Goal: Information Seeking & Learning: Learn about a topic

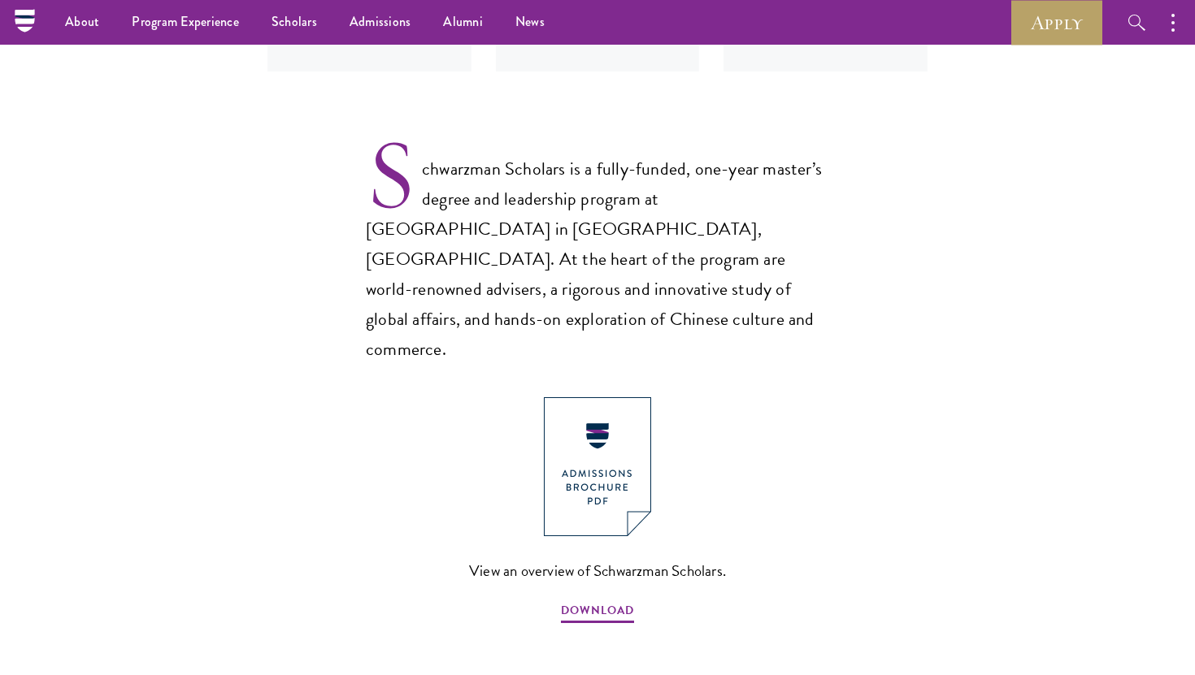
scroll to position [983, 0]
click at [604, 421] on img at bounding box center [597, 467] width 107 height 139
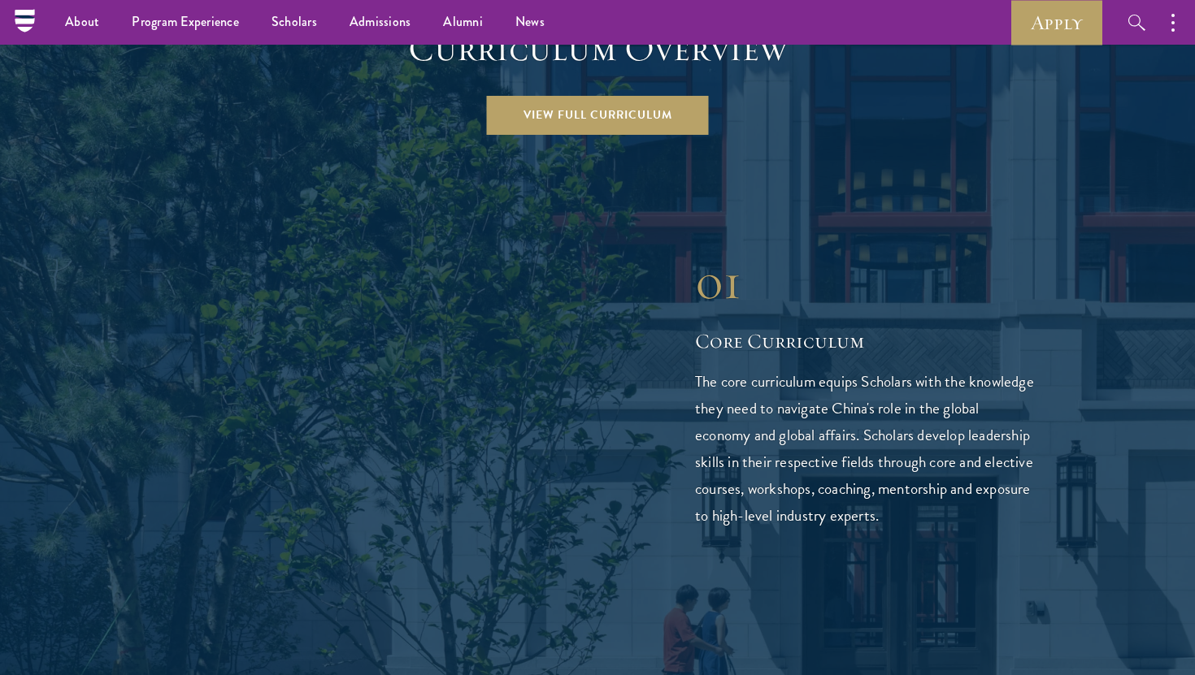
scroll to position [2179, 0]
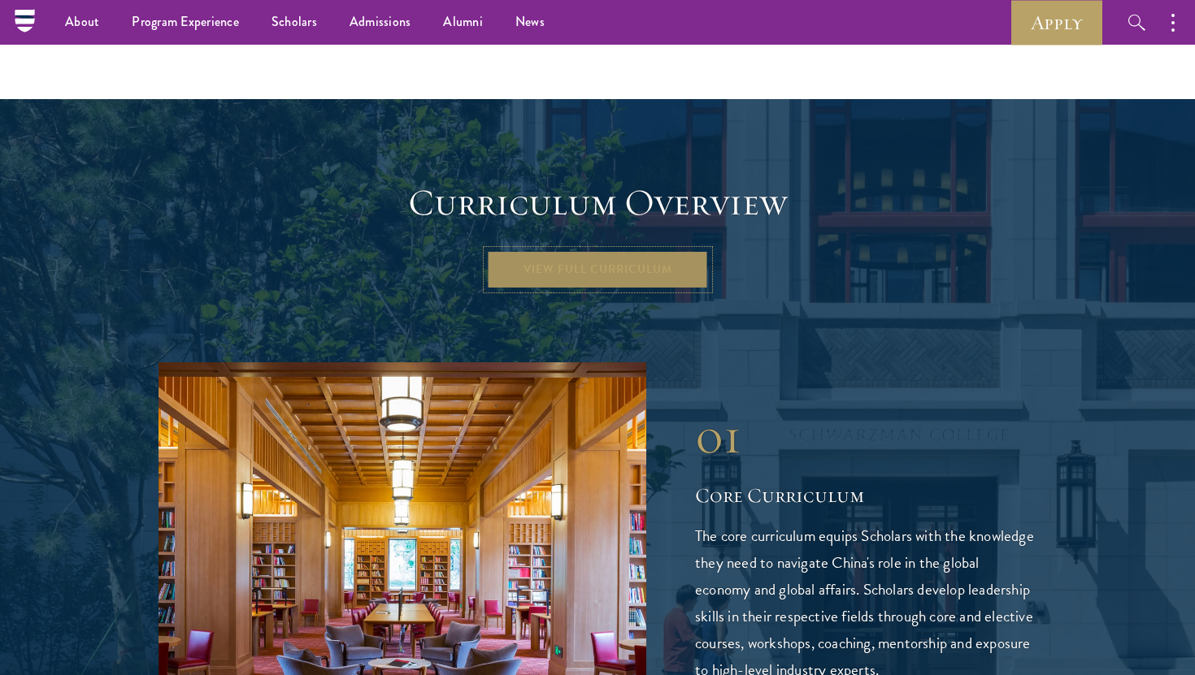
click at [611, 250] on link "View Full Curriculum" at bounding box center [598, 269] width 222 height 39
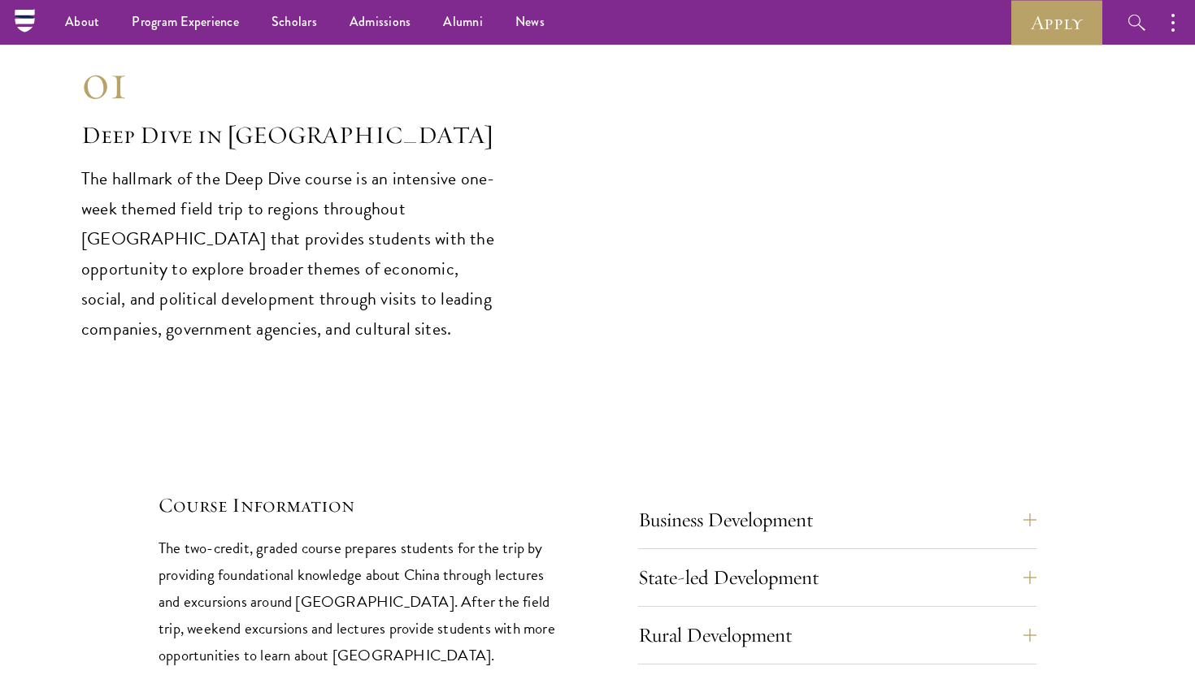
scroll to position [6581, 0]
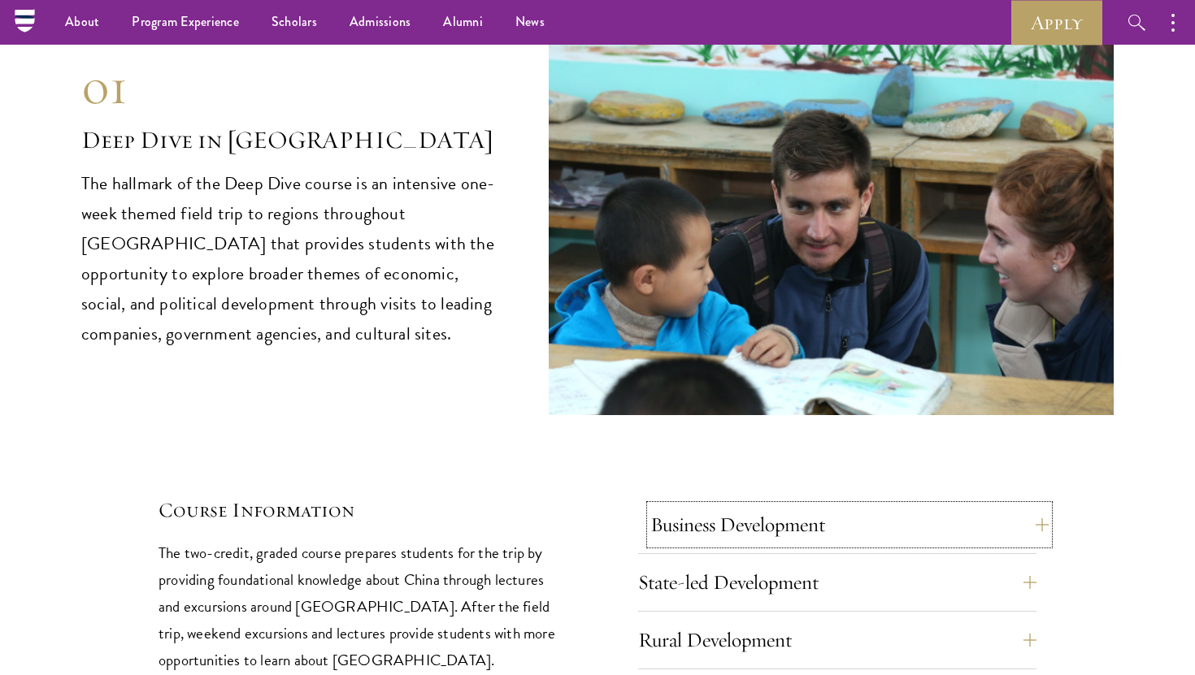
click at [688, 506] on button "Business Development" at bounding box center [849, 525] width 398 height 39
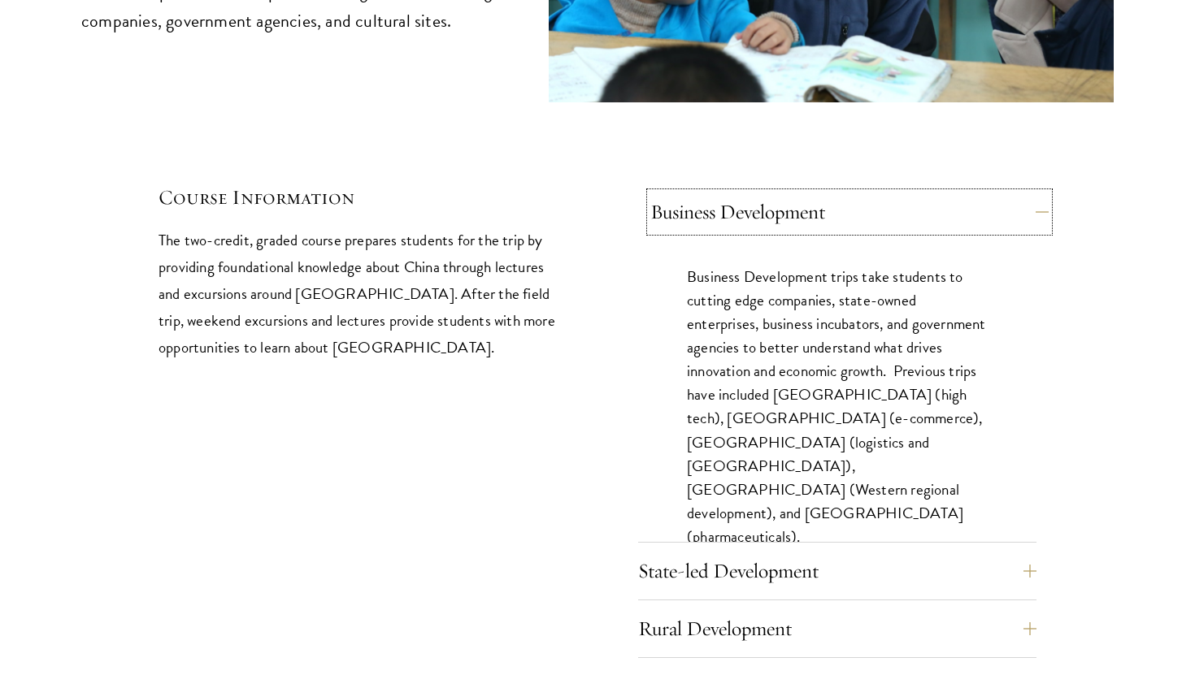
scroll to position [6897, 0]
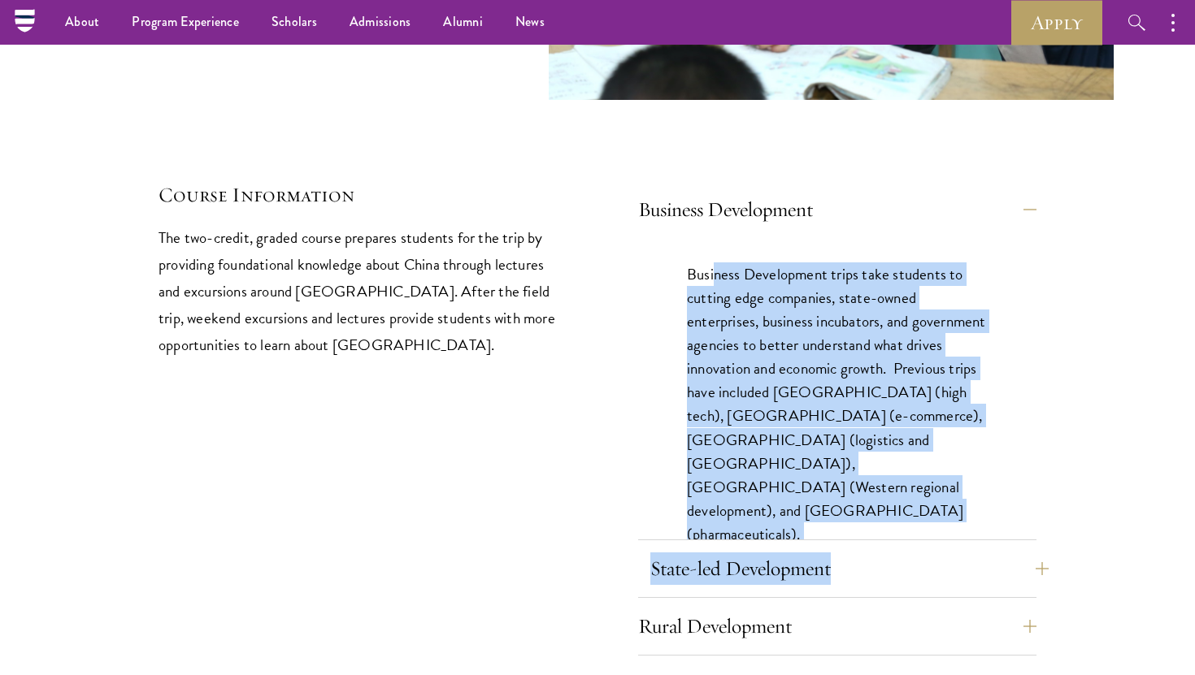
drag, startPoint x: 715, startPoint y: 206, endPoint x: 839, endPoint y: 519, distance: 336.4
click at [839, 519] on div "Business Development Business Development trips take students to cutting edge c…" at bounding box center [837, 423] width 398 height 466
click at [838, 408] on p "Business Development trips take students to cutting edge companies, state-owned…" at bounding box center [837, 405] width 301 height 284
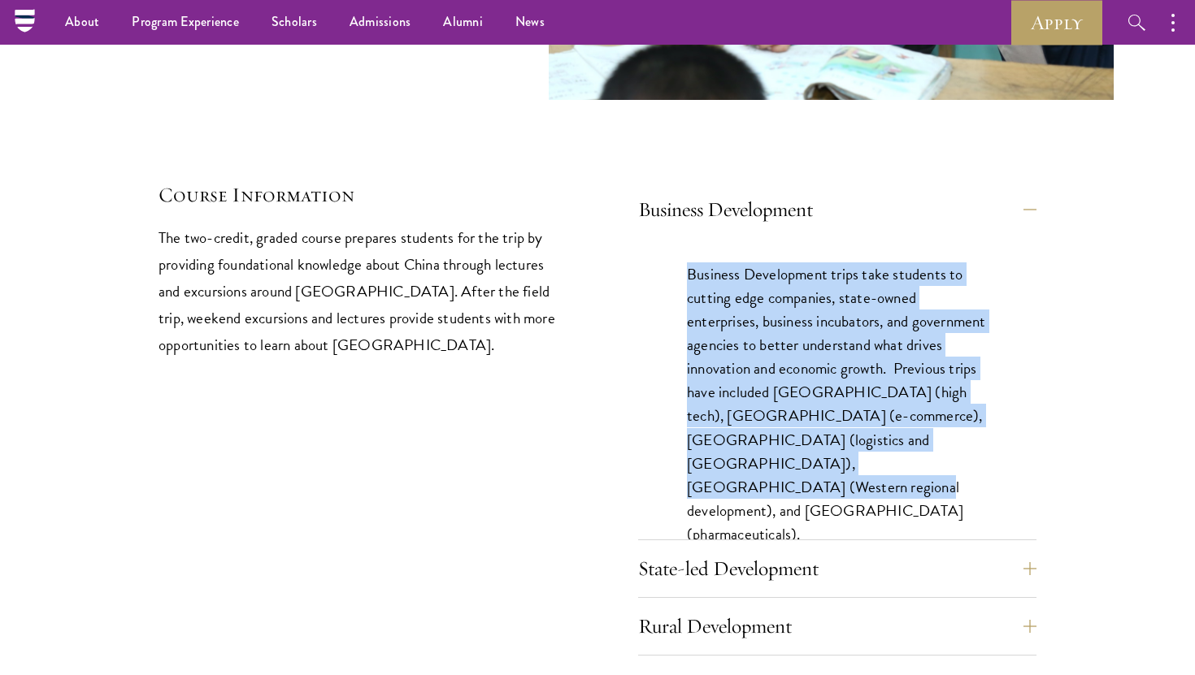
drag, startPoint x: 851, startPoint y: 434, endPoint x: 659, endPoint y: 195, distance: 306.4
click at [659, 238] on div "Business Development trips take students to cutting edge companies, state-owned…" at bounding box center [837, 412] width 398 height 349
drag, startPoint x: 659, startPoint y: 195, endPoint x: 861, endPoint y: 408, distance: 293.8
click at [861, 408] on div "Business Development trips take students to cutting edge companies, state-owned…" at bounding box center [837, 412] width 398 height 349
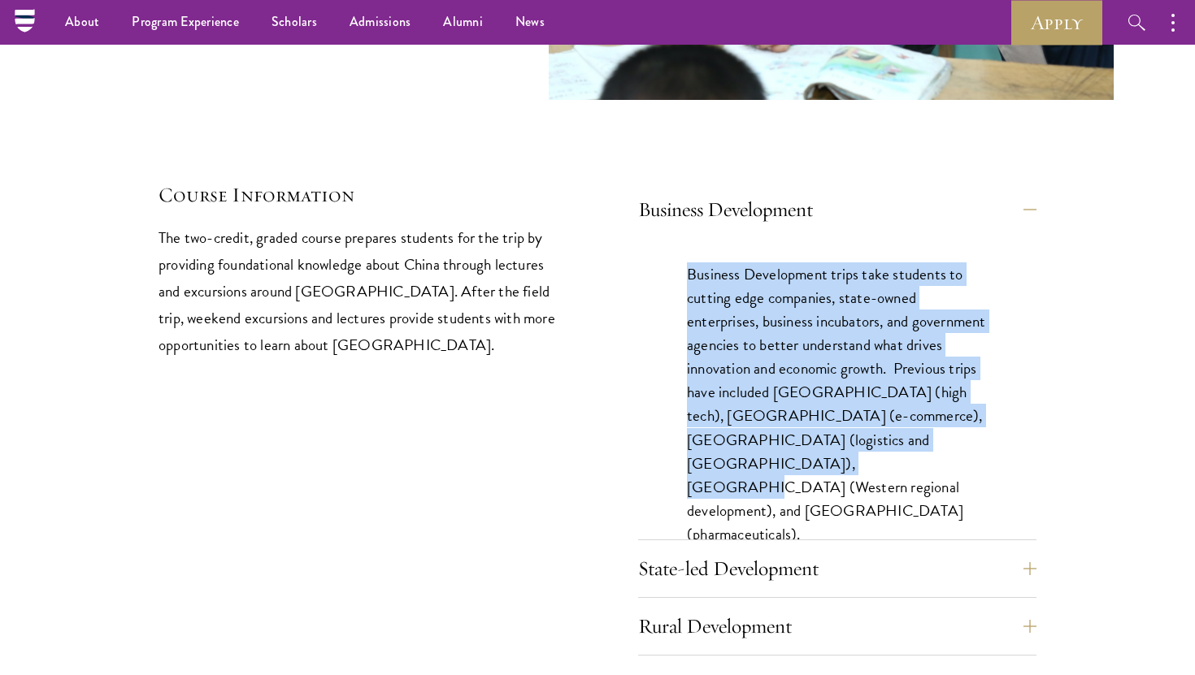
click at [861, 408] on p "Business Development trips take students to cutting edge companies, state-owned…" at bounding box center [837, 405] width 301 height 284
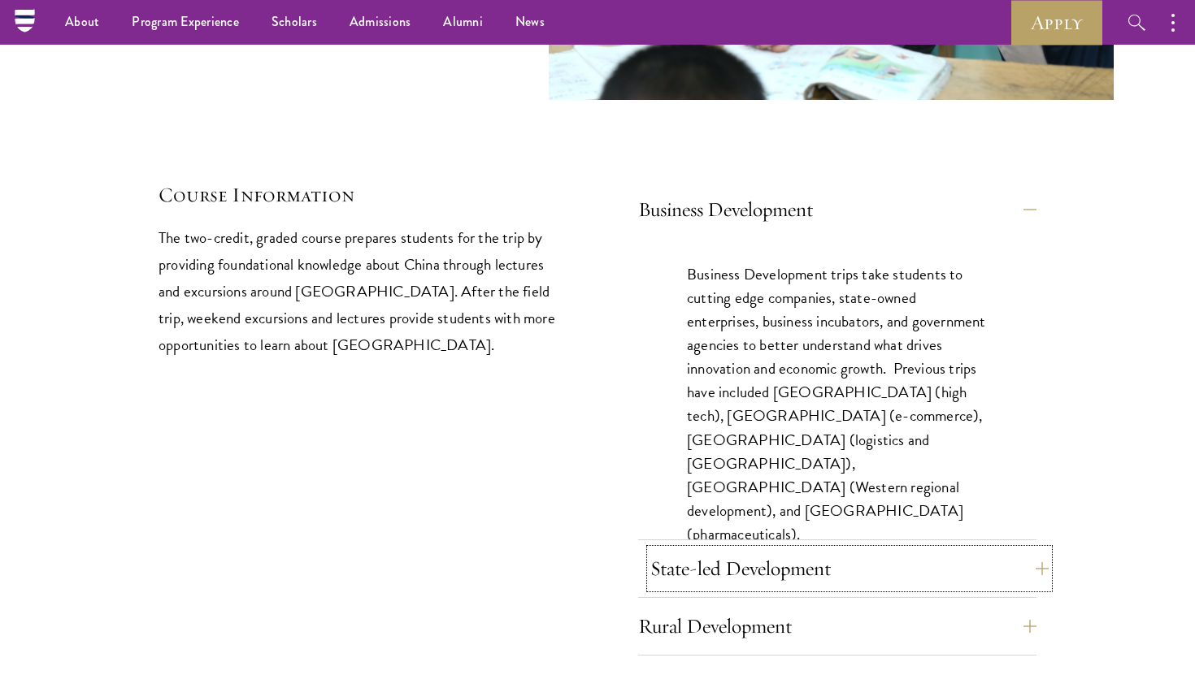
click at [757, 549] on button "State-led Development" at bounding box center [849, 568] width 398 height 39
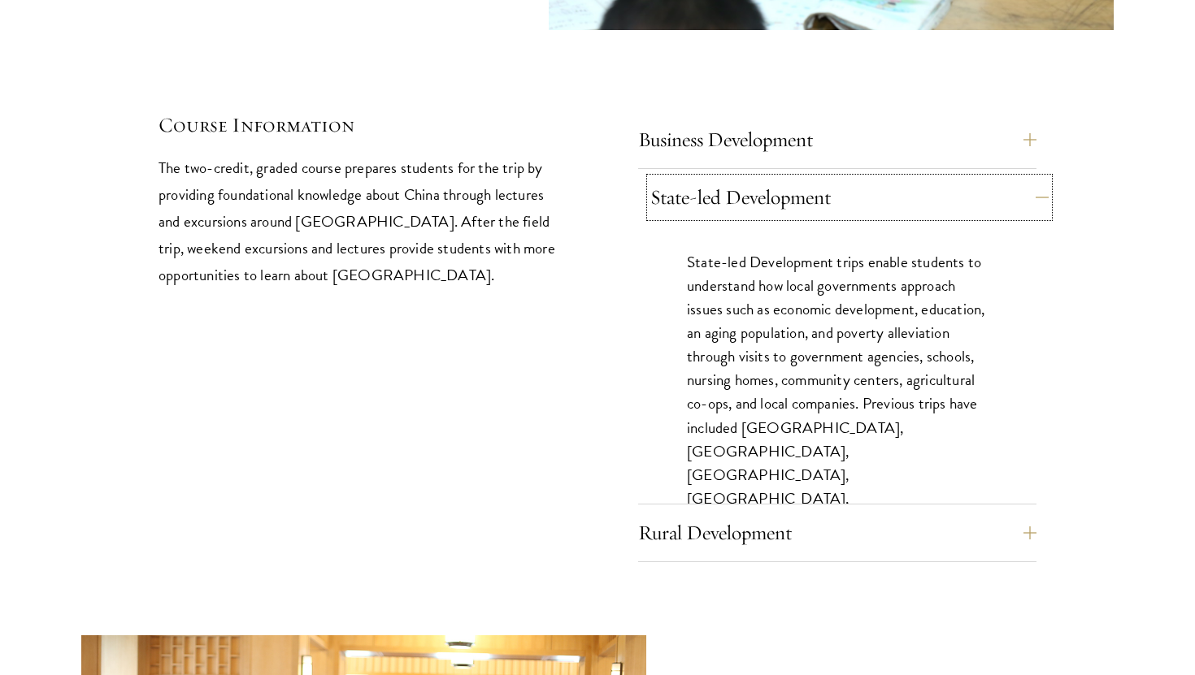
scroll to position [6968, 0]
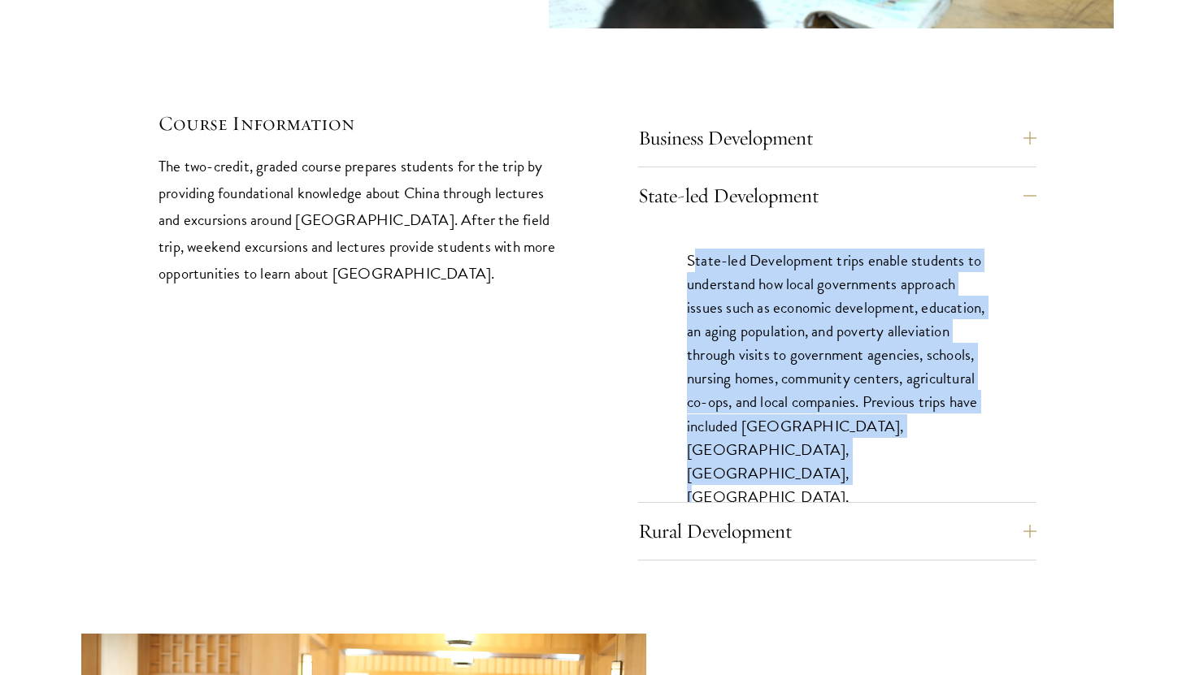
drag, startPoint x: 697, startPoint y: 206, endPoint x: 810, endPoint y: 389, distance: 216.1
click at [810, 390] on p "State-led Development trips enable students to understand how local governments…" at bounding box center [837, 402] width 301 height 307
click at [810, 389] on p "State-led Development trips enable students to understand how local governments…" at bounding box center [837, 402] width 301 height 307
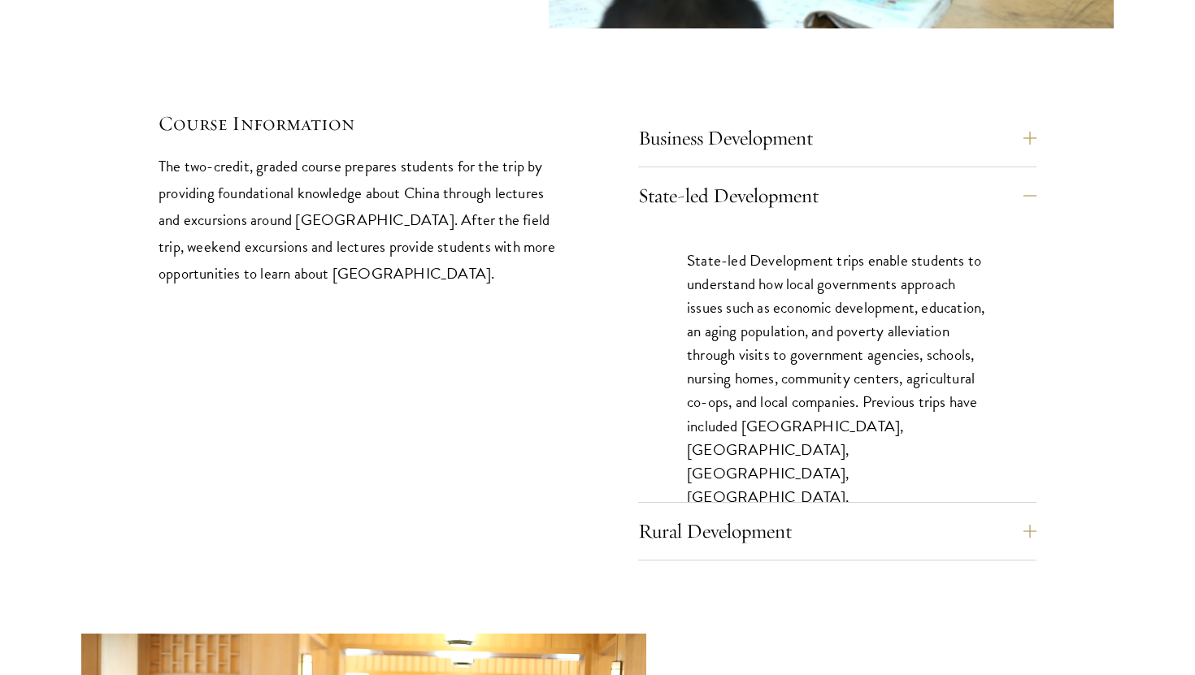
click at [872, 443] on div "Business Development Business Development trips take students to cutting edge c…" at bounding box center [837, 340] width 398 height 442
click at [827, 512] on button "Rural Development" at bounding box center [849, 531] width 398 height 39
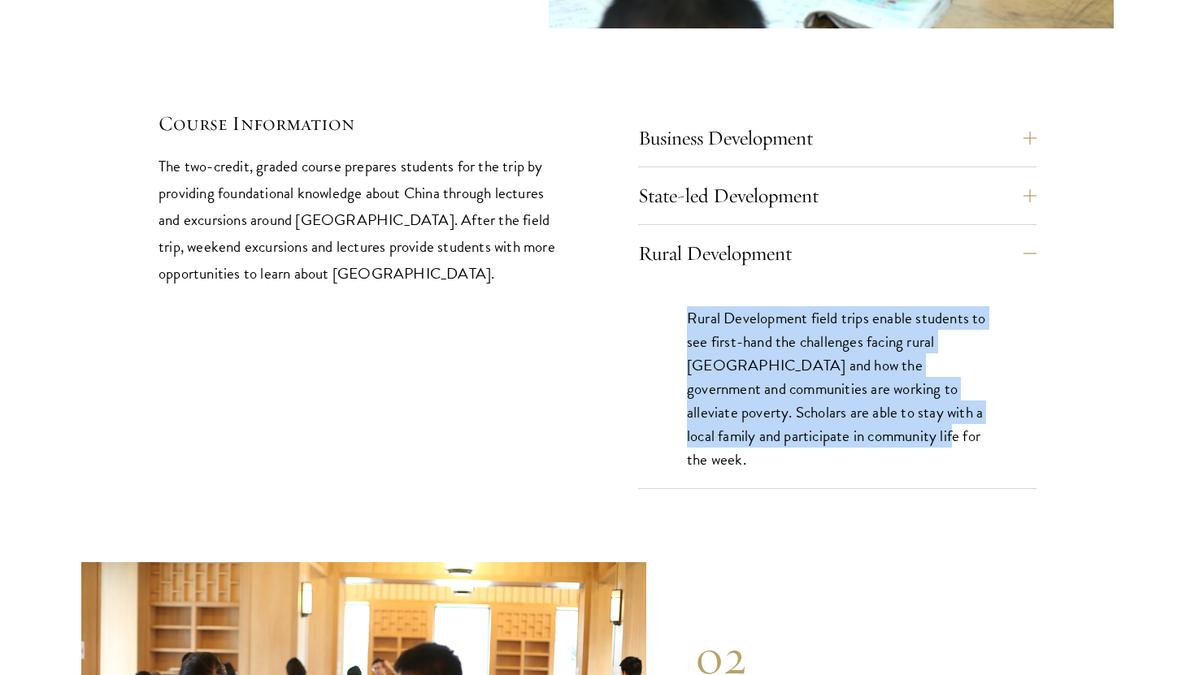
drag, startPoint x: 697, startPoint y: 240, endPoint x: 845, endPoint y: 368, distance: 196.5
click at [845, 368] on div "Rural Development field trips enable students to see first-hand the challenges …" at bounding box center [837, 397] width 398 height 230
click at [845, 368] on p "Rural Development field trips enable students to see first-hand the challenges …" at bounding box center [837, 388] width 301 height 165
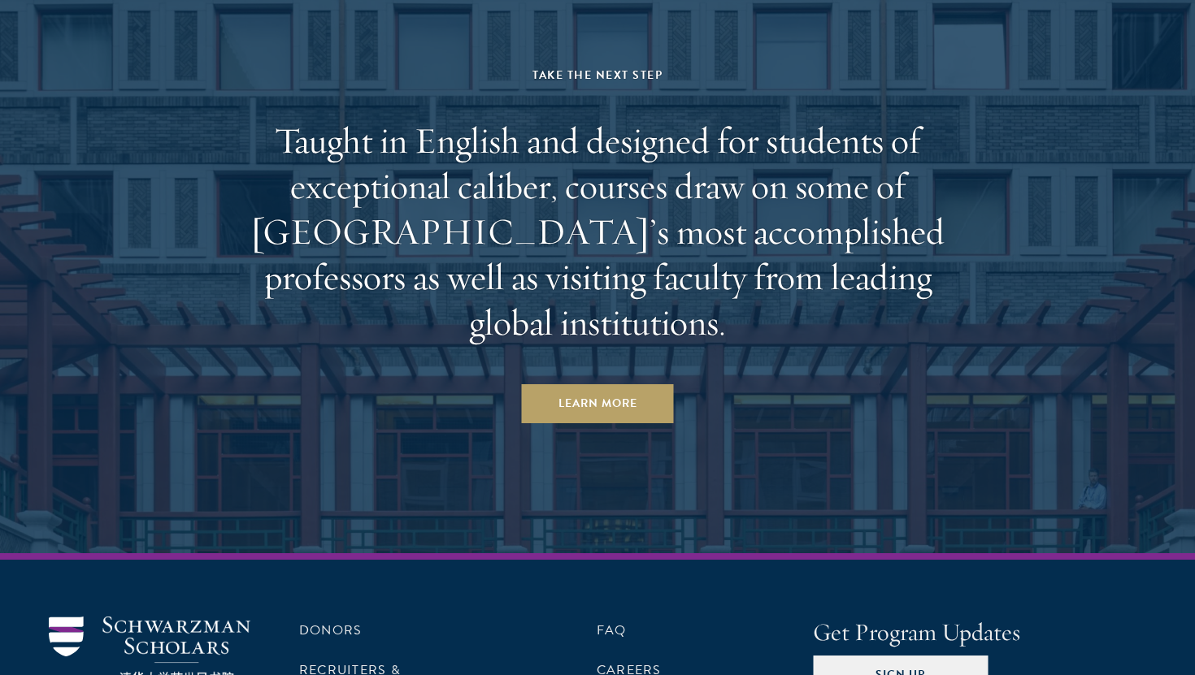
scroll to position [9990, 0]
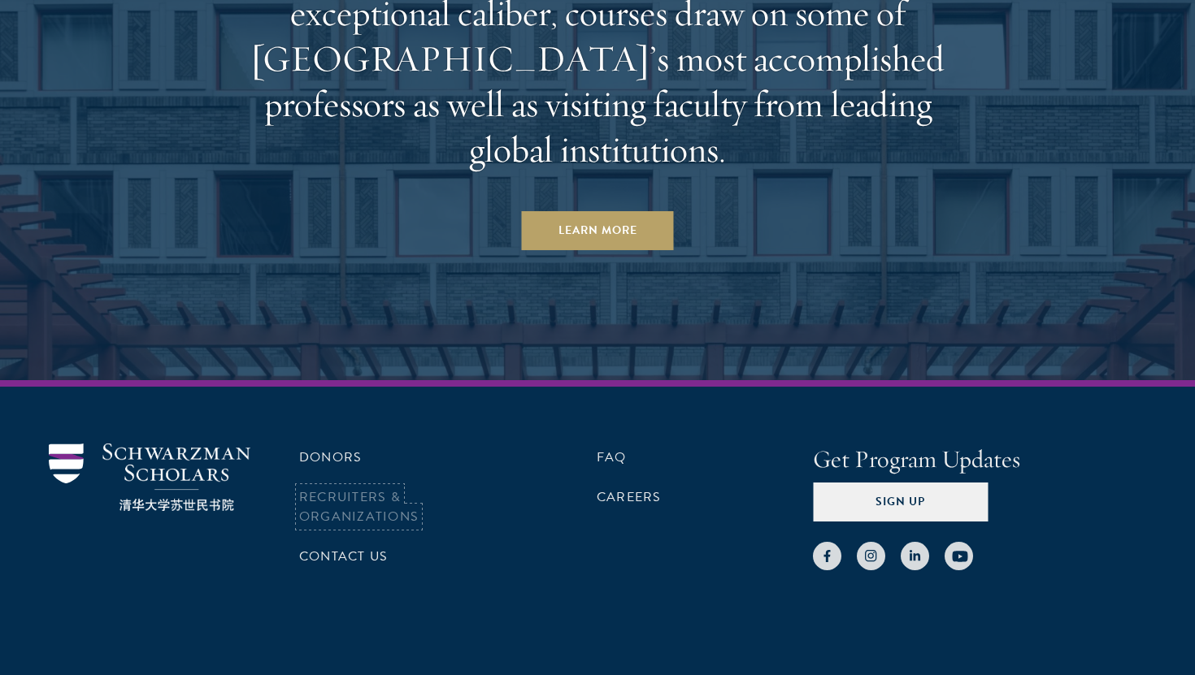
click at [336, 488] on link "Recruiters & Organizations" at bounding box center [358, 507] width 119 height 39
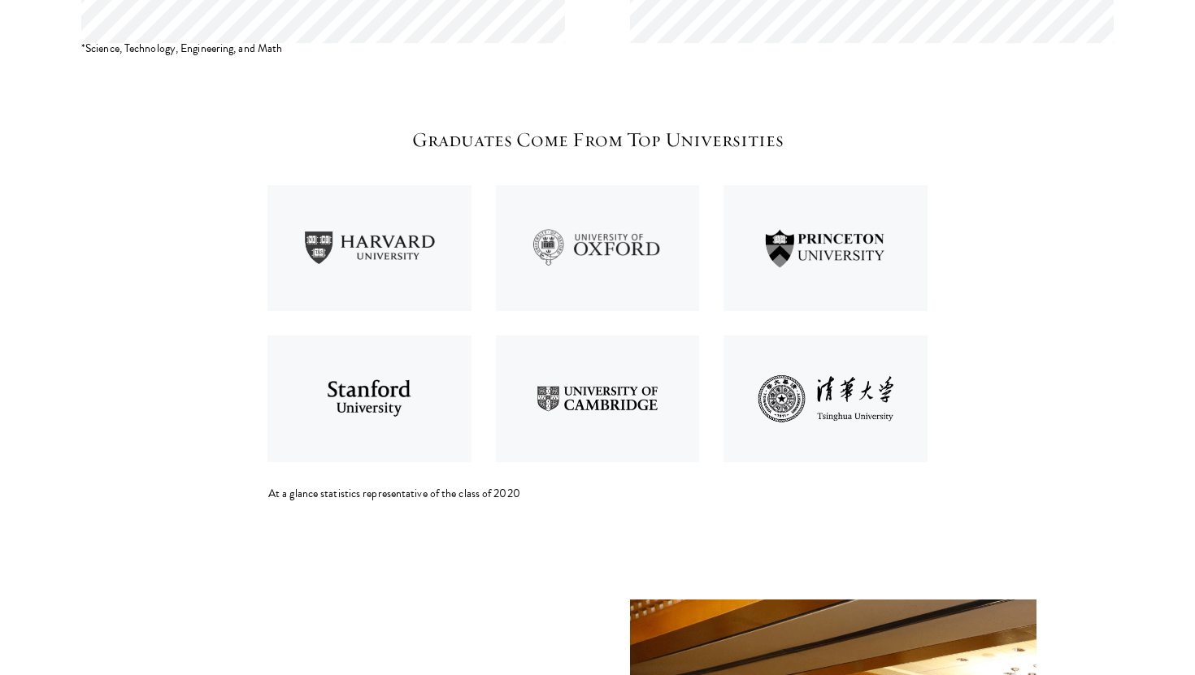
scroll to position [2064, 0]
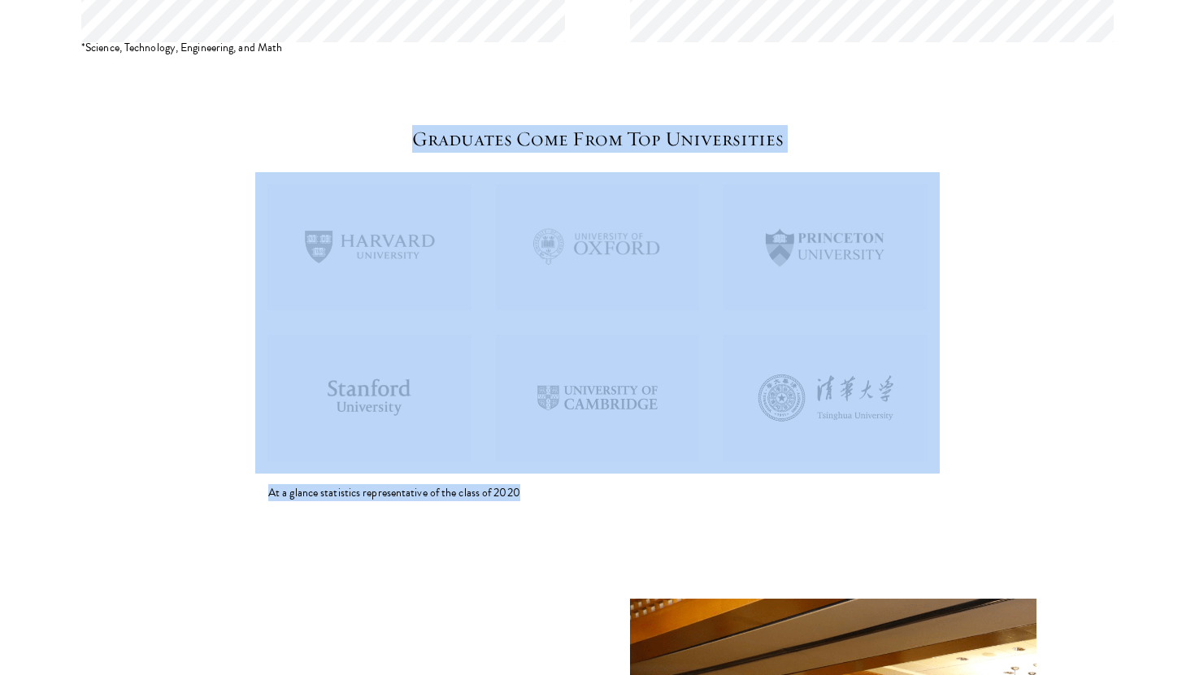
drag, startPoint x: 371, startPoint y: 147, endPoint x: 937, endPoint y: 491, distance: 662.6
drag, startPoint x: 937, startPoint y: 491, endPoint x: 632, endPoint y: 88, distance: 505.4
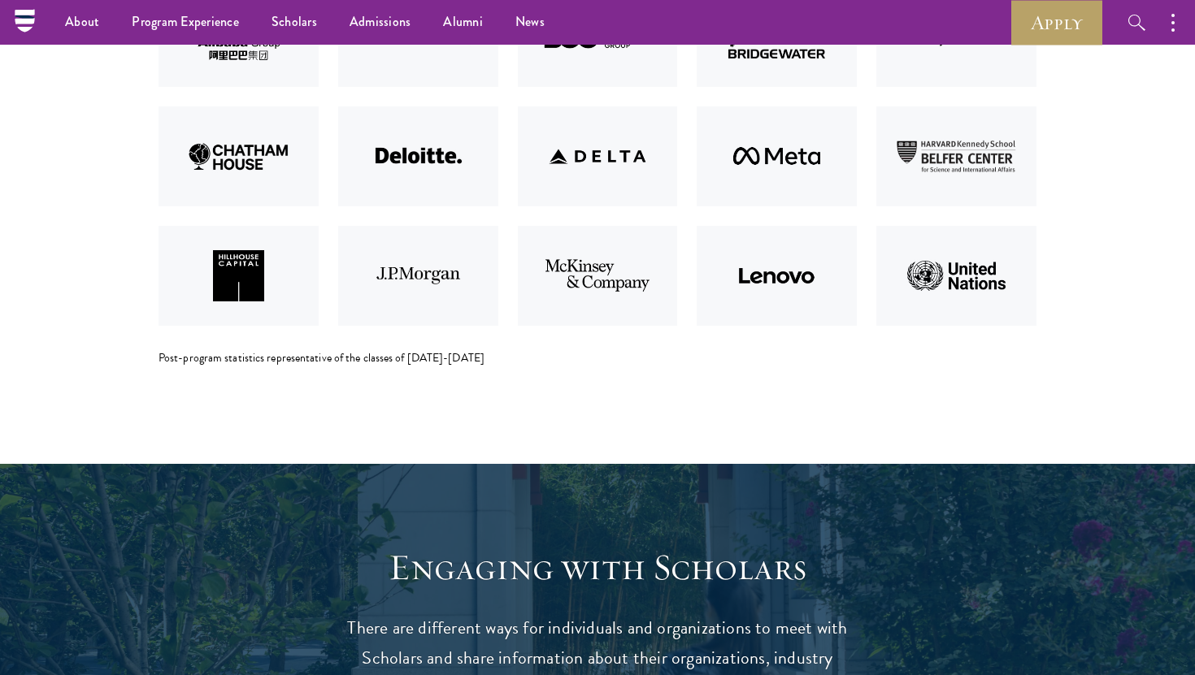
scroll to position [3483, 0]
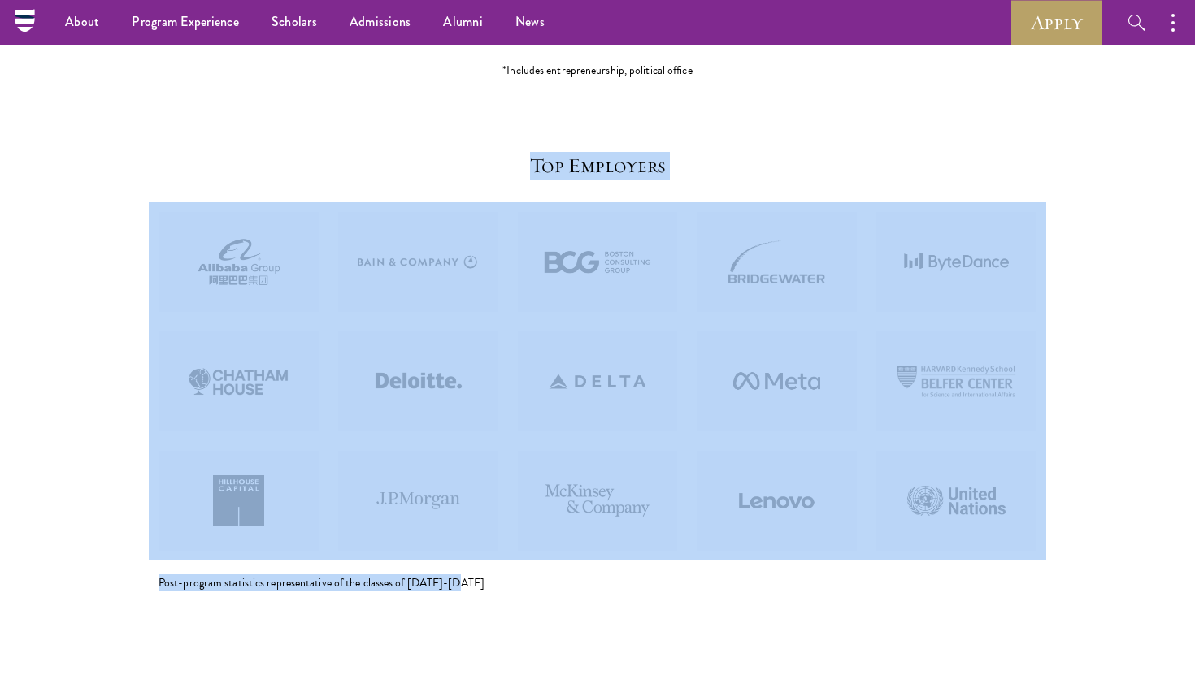
drag, startPoint x: 380, startPoint y: 163, endPoint x: 843, endPoint y: 643, distance: 666.2
click at [850, 646] on section "Top Employers Post-program statistics representative of the classes of 2017-2018" at bounding box center [597, 384] width 1195 height 610
click at [843, 643] on section "Top Employers Post-program statistics representative of the classes of 2017-2018" at bounding box center [597, 384] width 1195 height 610
drag, startPoint x: 843, startPoint y: 643, endPoint x: 843, endPoint y: 184, distance: 458.4
click at [843, 184] on section "Top Employers Post-program statistics representative of the classes of 2017-2018" at bounding box center [597, 384] width 1195 height 610
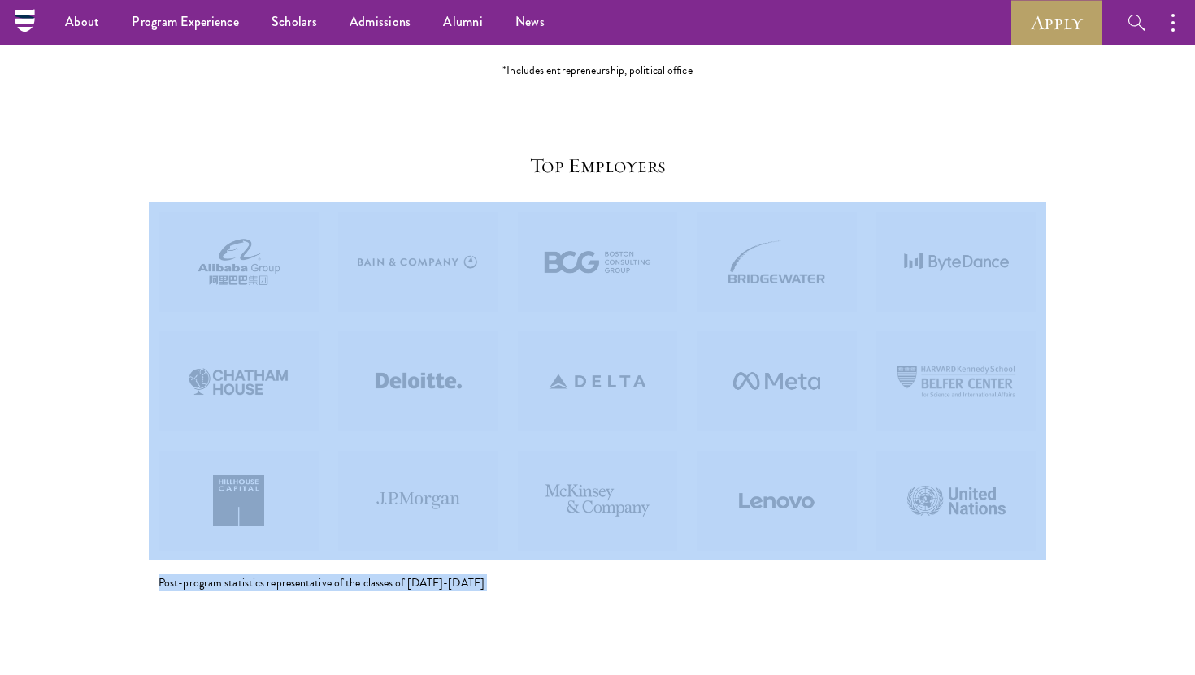
click at [843, 184] on div "Top Employers Post-program statistics representative of the classes of 2017-2018" at bounding box center [597, 372] width 878 height 440
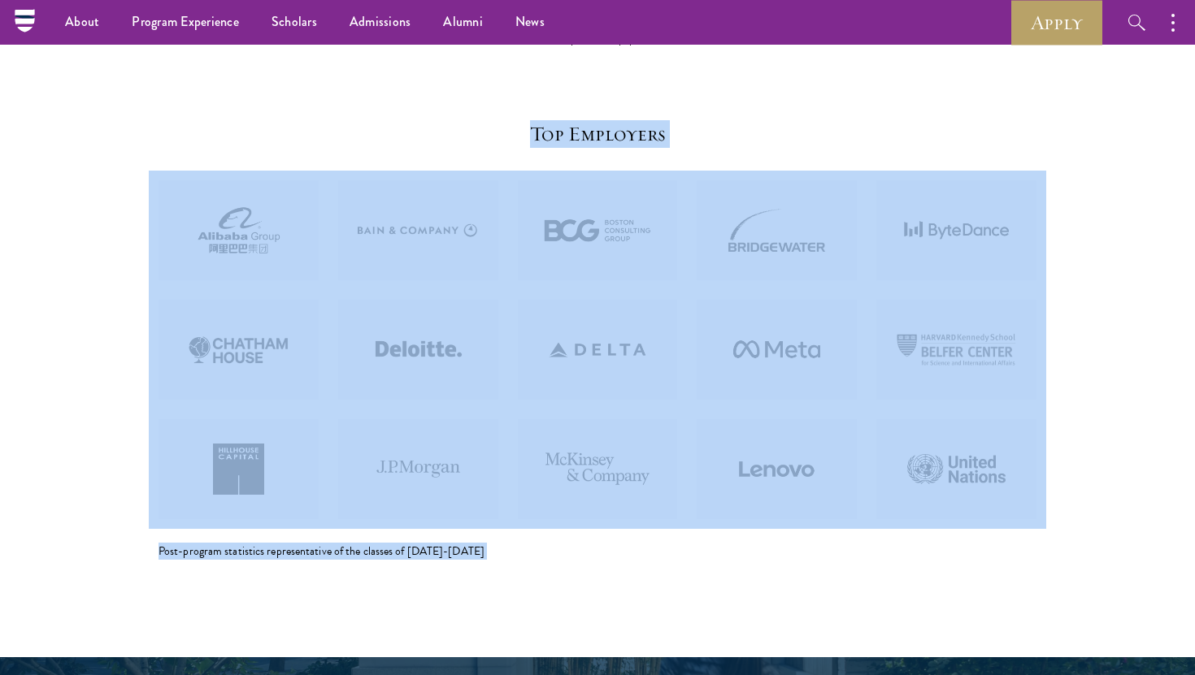
drag, startPoint x: 843, startPoint y: 129, endPoint x: 867, endPoint y: 672, distance: 543.4
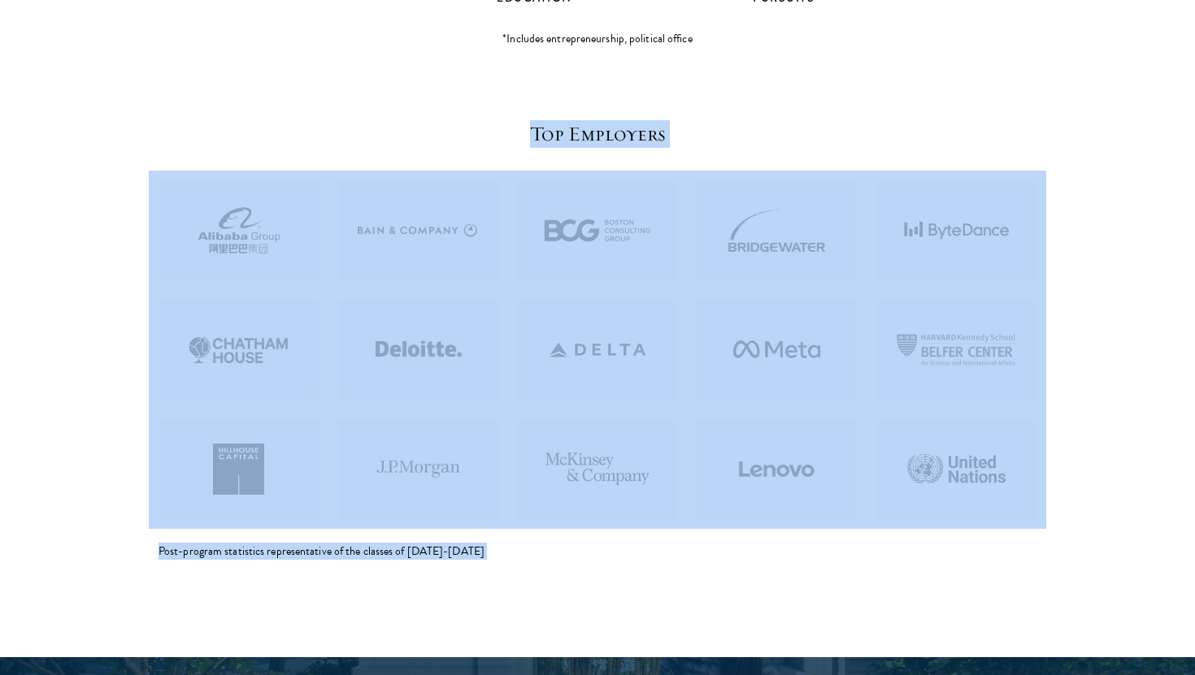
scroll to position [3526, 0]
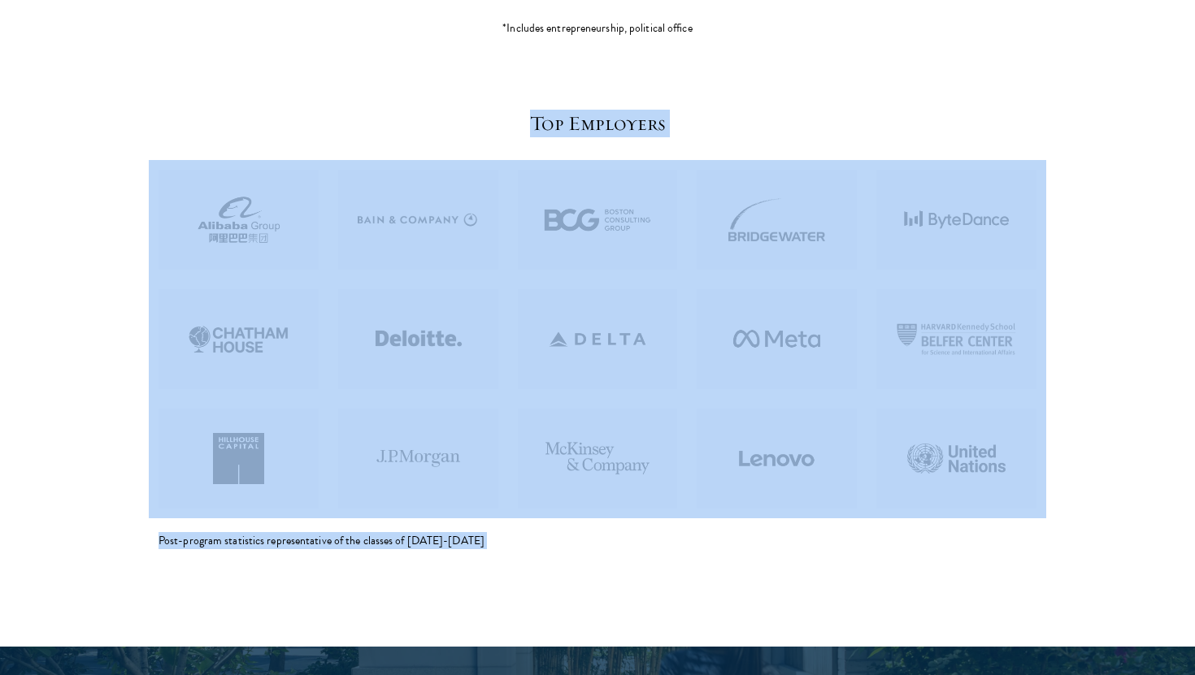
click at [804, 608] on section "Top Employers Post-program statistics representative of the classes of 2017-2018" at bounding box center [597, 342] width 1195 height 610
drag, startPoint x: 578, startPoint y: 560, endPoint x: 870, endPoint y: 99, distance: 545.4
click at [870, 99] on section "Top Employers Post-program statistics representative of the classes of 2017-2018" at bounding box center [597, 342] width 1195 height 610
drag, startPoint x: 872, startPoint y: 86, endPoint x: 814, endPoint y: 615, distance: 532.2
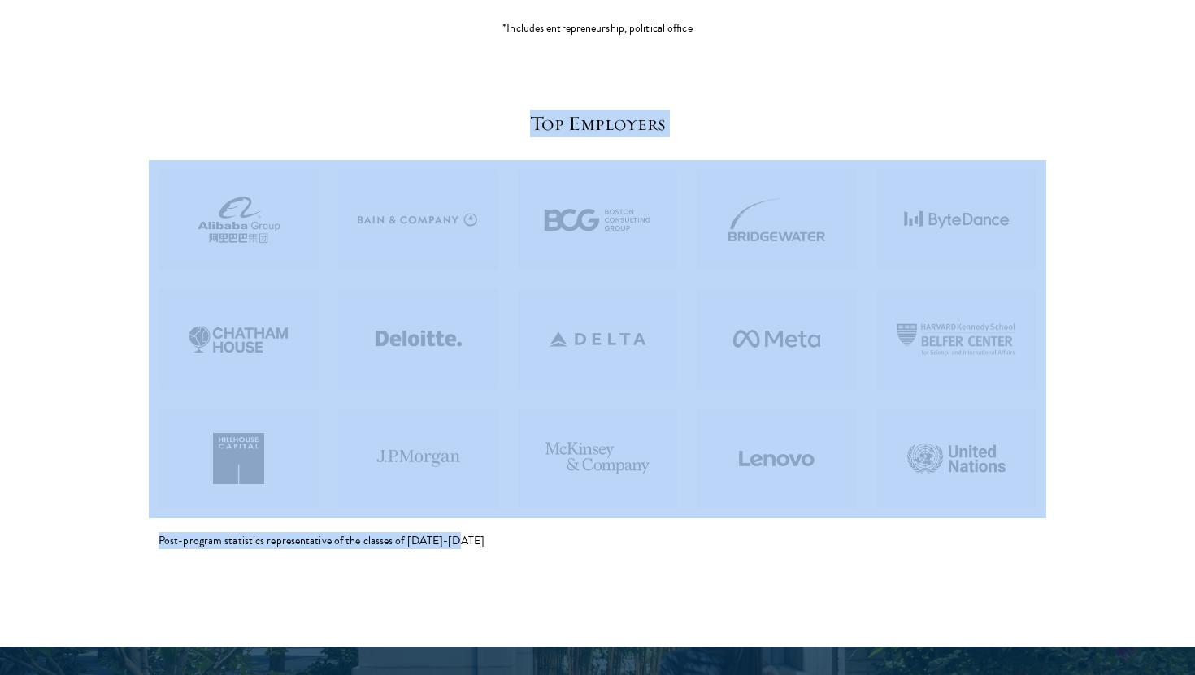
click at [814, 615] on section "Top Employers Post-program statistics representative of the classes of 2017-2018" at bounding box center [597, 342] width 1195 height 610
drag, startPoint x: 642, startPoint y: 562, endPoint x: 920, endPoint y: 118, distance: 524.3
click at [920, 118] on section "Top Employers Post-program statistics representative of the classes of 2017-2018" at bounding box center [597, 342] width 1195 height 610
click at [920, 118] on h5 "Top Employers" at bounding box center [597, 124] width 878 height 28
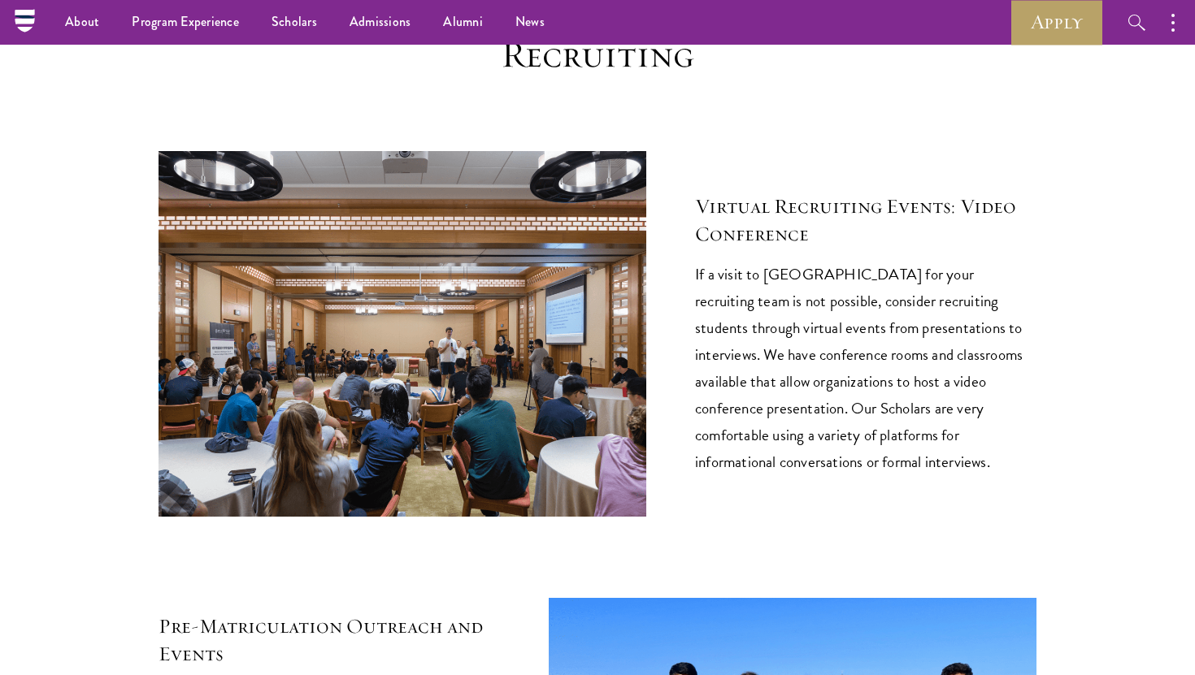
scroll to position [5477, 0]
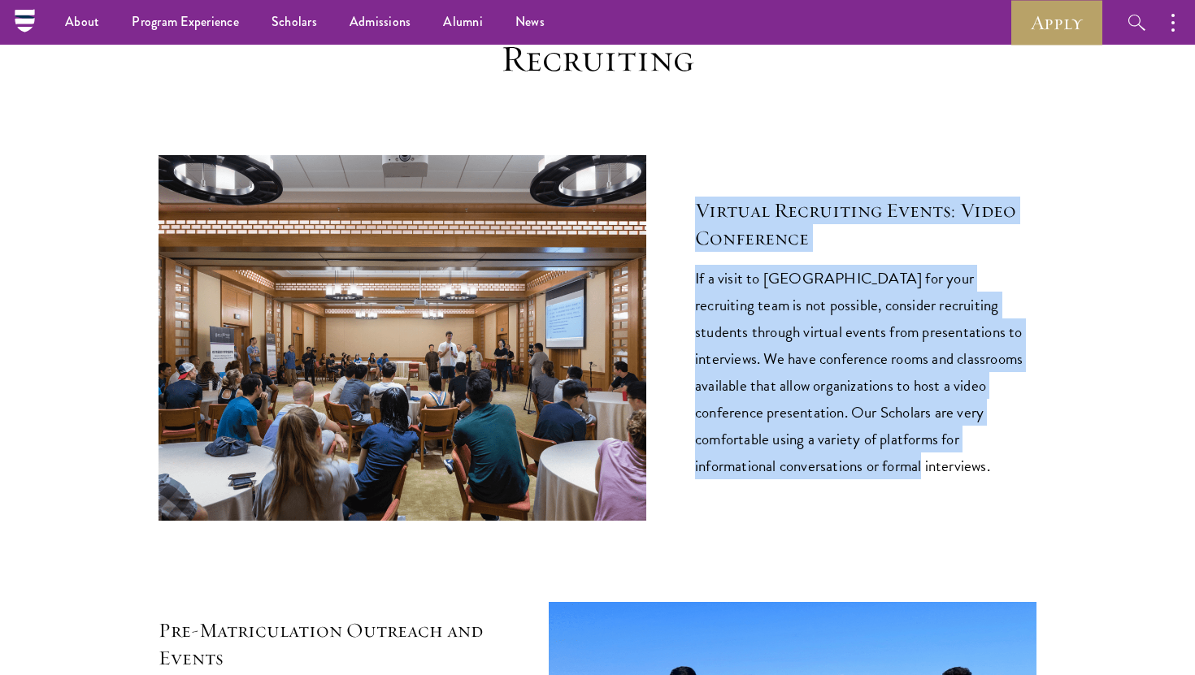
drag, startPoint x: 807, startPoint y: 111, endPoint x: 852, endPoint y: 487, distance: 378.9
click at [852, 487] on div "Recruiting Virtual Recruiting Events: Video Conference If a visit to China for …" at bounding box center [597, 502] width 878 height 931
click at [852, 487] on div "Virtual Recruiting Events: Video Conference If a visit to China for your recrui…" at bounding box center [597, 338] width 878 height 366
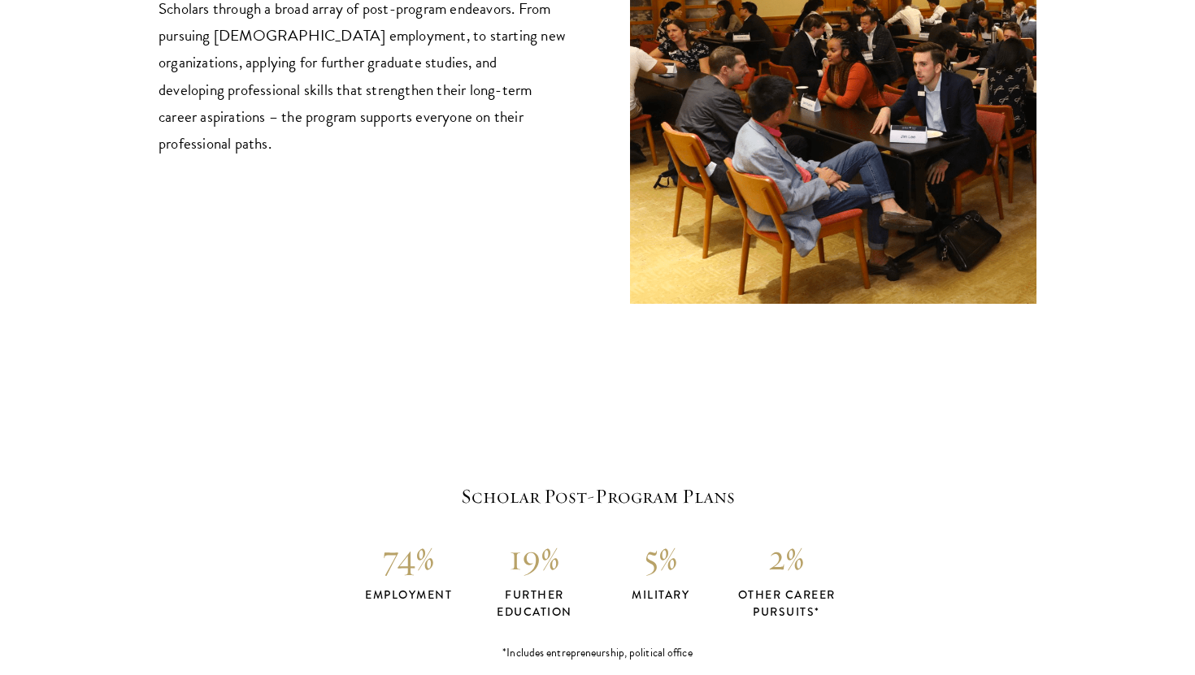
scroll to position [2905, 0]
